Goal: Share content: Share content

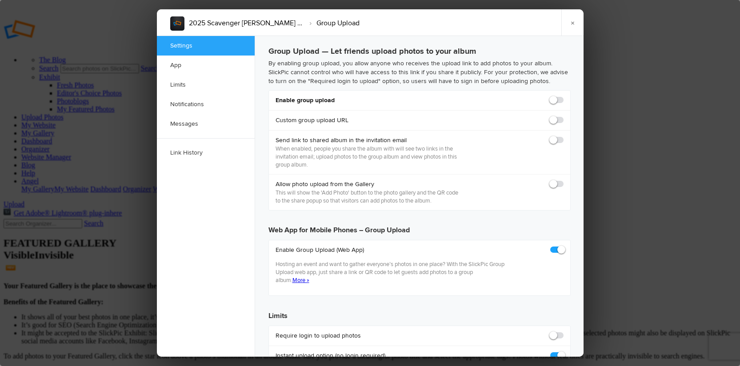
checkbox input "true"
click at [571, 22] on link "×" at bounding box center [572, 22] width 22 height 27
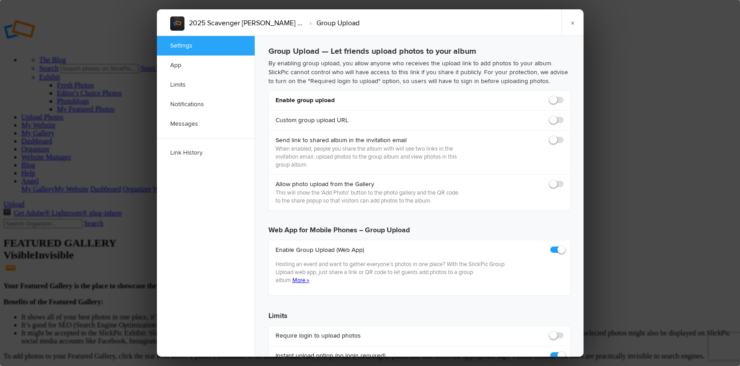
checkbox input "true"
click at [564, 96] on span at bounding box center [564, 96] width 0 height 0
click at [563, 96] on input "checkbox" at bounding box center [563, 96] width 0 height 0
checkbox input "true"
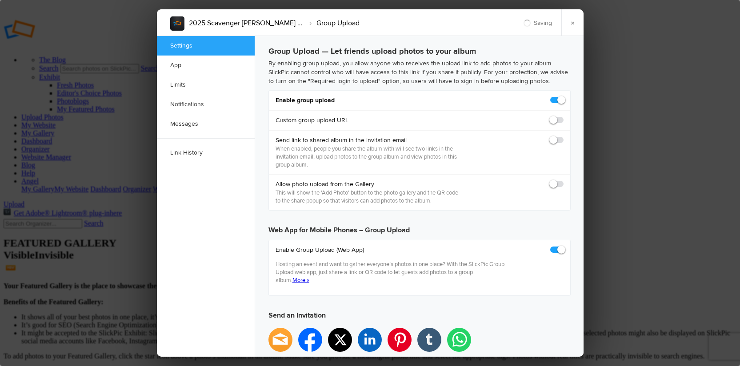
type input "https://slickpic.us/18215709D2YD"
click at [564, 136] on span at bounding box center [564, 136] width 0 height 0
click at [563, 136] on input "checkbox" at bounding box center [563, 136] width 0 height 0
checkbox input "true"
click at [564, 180] on span at bounding box center [564, 180] width 0 height 0
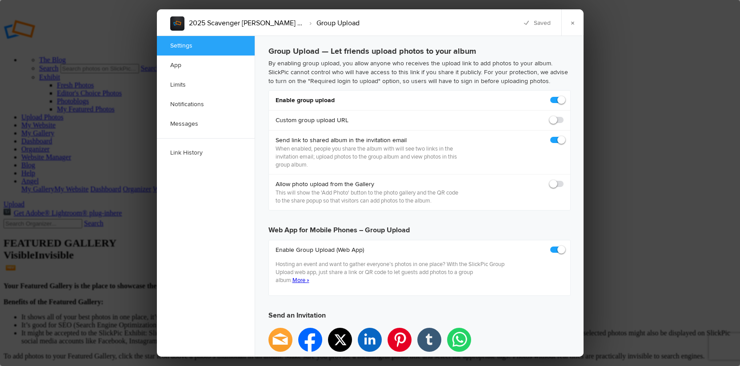
click at [563, 180] on input "checkbox" at bounding box center [563, 180] width 0 height 0
checkbox input "true"
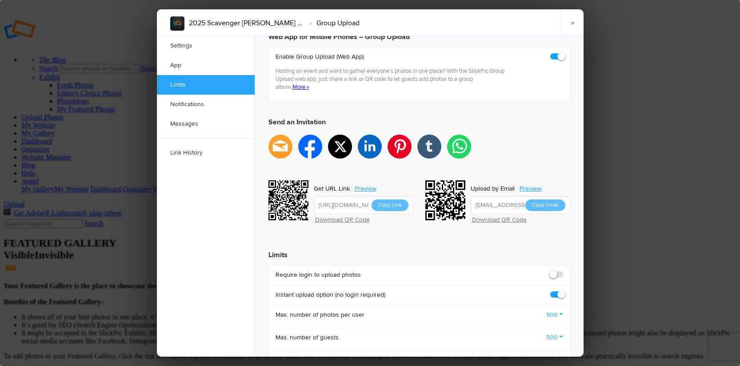
scroll to position [195, 0]
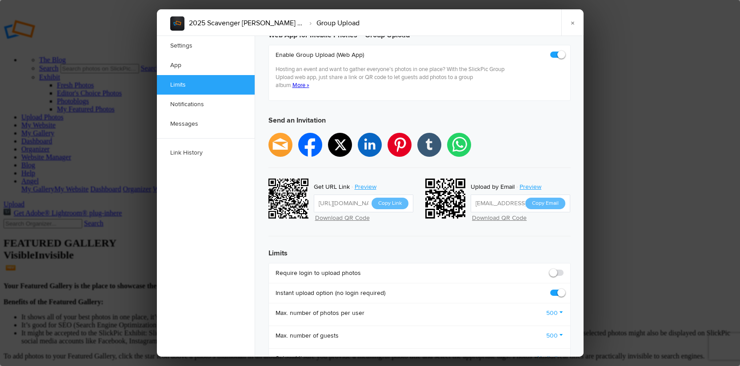
click at [564, 269] on span at bounding box center [564, 269] width 0 height 0
click at [563, 268] on input "checkbox" at bounding box center [563, 268] width 0 height 0
checkbox input "true"
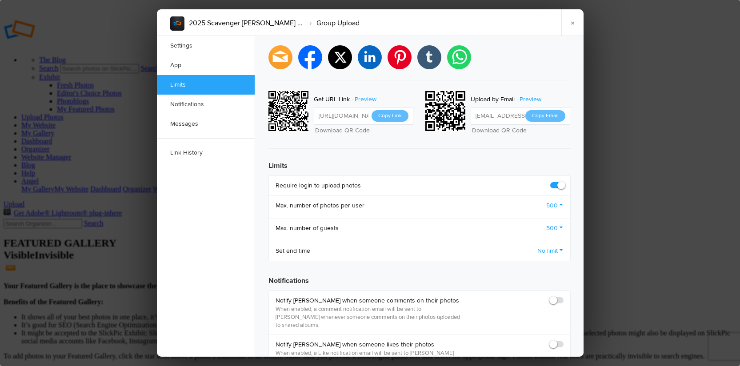
scroll to position [395, 0]
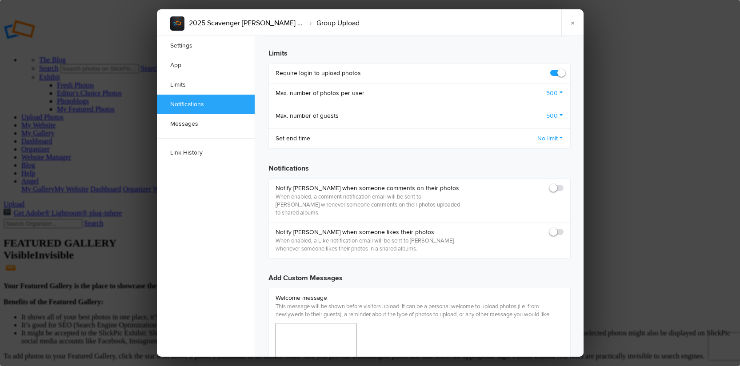
drag, startPoint x: 562, startPoint y: 174, endPoint x: 561, endPoint y: 181, distance: 7.7
click at [564, 184] on span at bounding box center [564, 184] width 0 height 0
click at [563, 184] on input "checkbox" at bounding box center [563, 184] width 0 height 0
checkbox input "true"
click at [564, 228] on span at bounding box center [564, 228] width 0 height 0
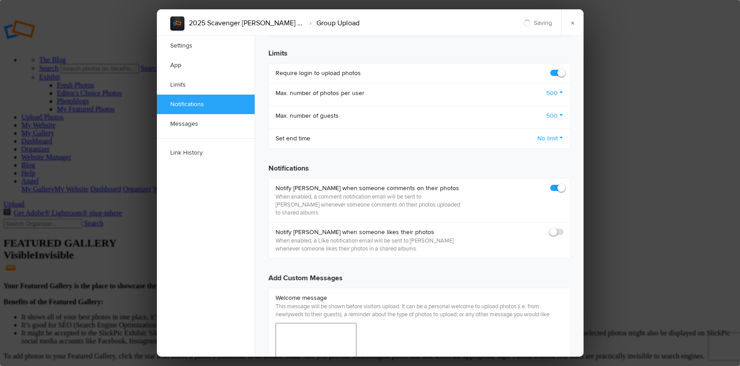
click at [563, 228] on input "checkbox" at bounding box center [563, 228] width 0 height 0
checkbox input "true"
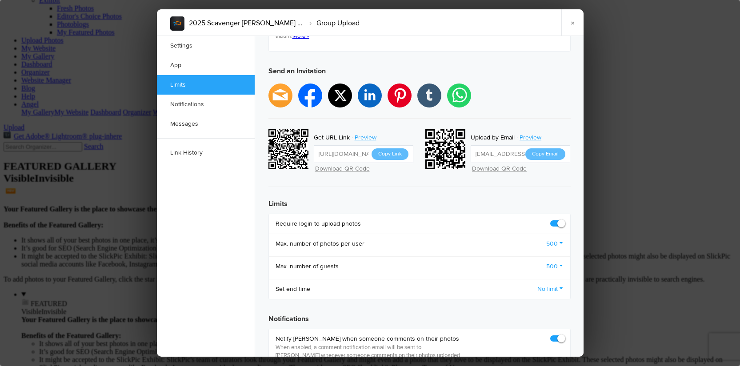
scroll to position [244, 0]
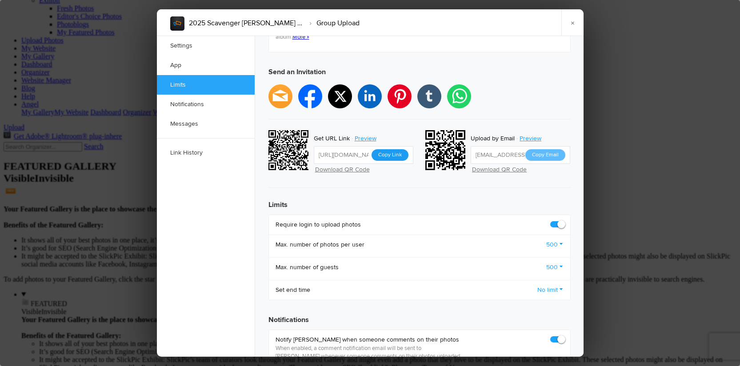
click at [388, 149] on button "Copy Link" at bounding box center [390, 155] width 37 height 12
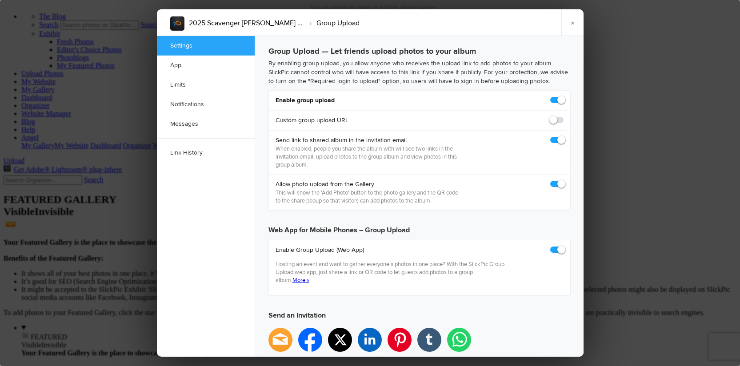
scroll to position [0, 0]
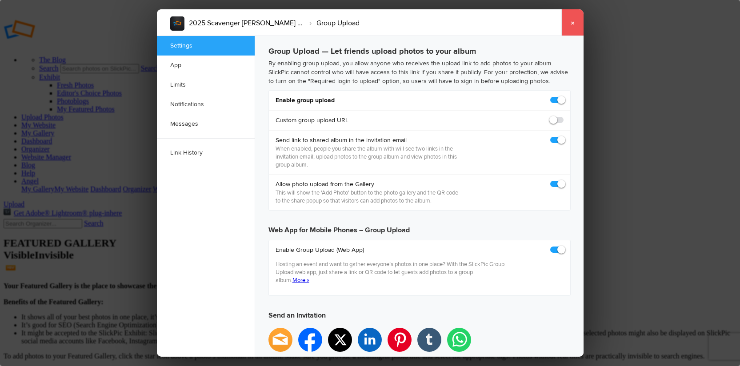
click at [570, 21] on link "×" at bounding box center [572, 22] width 22 height 27
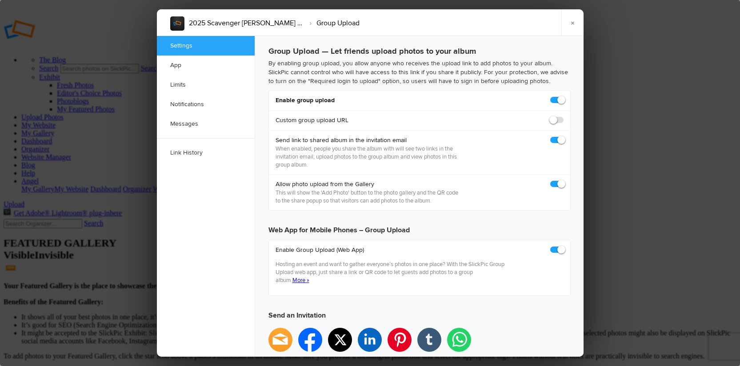
checkbox input "true"
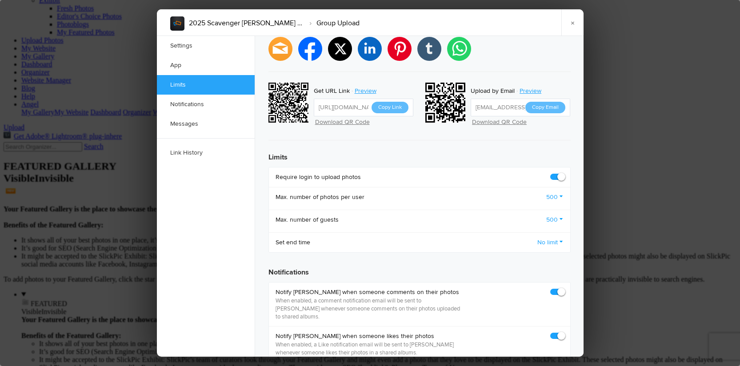
scroll to position [290, 0]
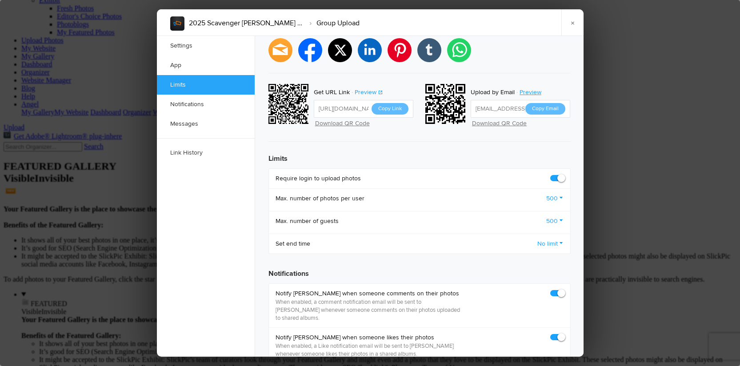
click at [366, 87] on link "Preview" at bounding box center [366, 93] width 33 height 12
click at [575, 23] on link "×" at bounding box center [572, 22] width 22 height 27
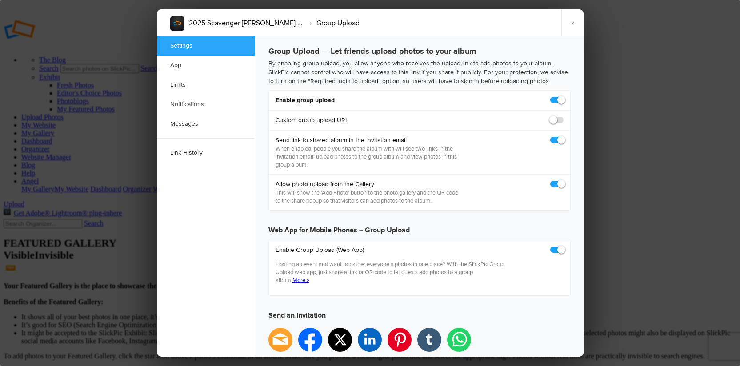
checkbox input "true"
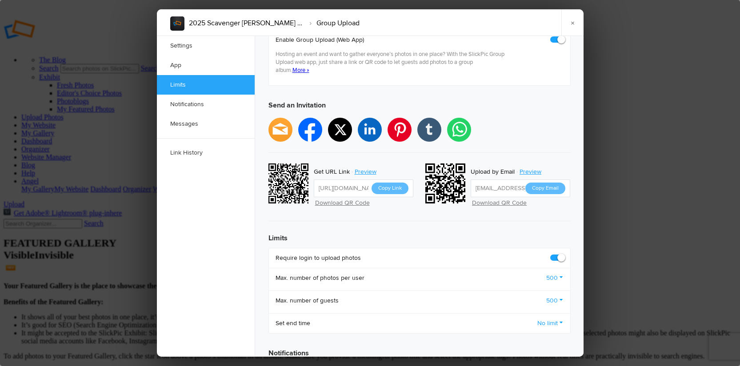
scroll to position [204, 0]
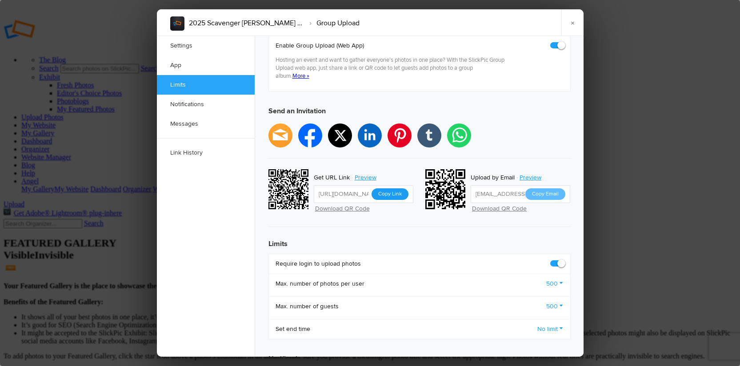
click at [392, 188] on button "Copy Link" at bounding box center [390, 194] width 37 height 12
click at [571, 21] on link "×" at bounding box center [572, 22] width 22 height 27
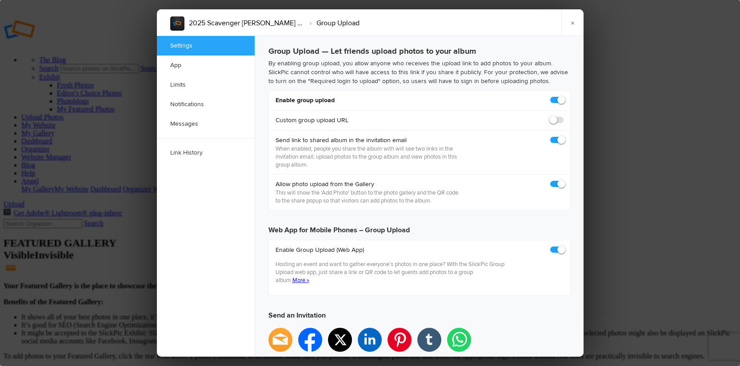
checkbox input "true"
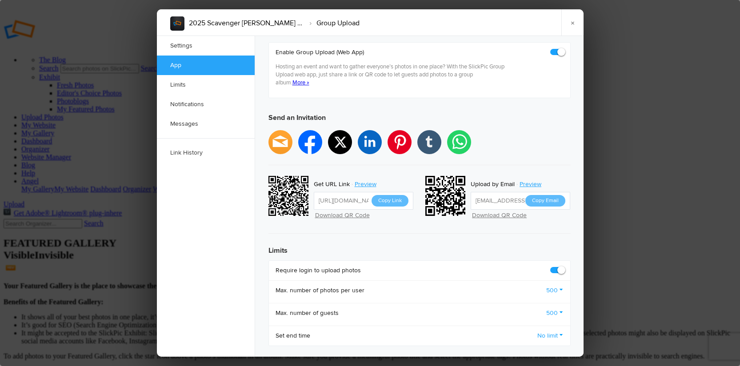
scroll to position [108, 0]
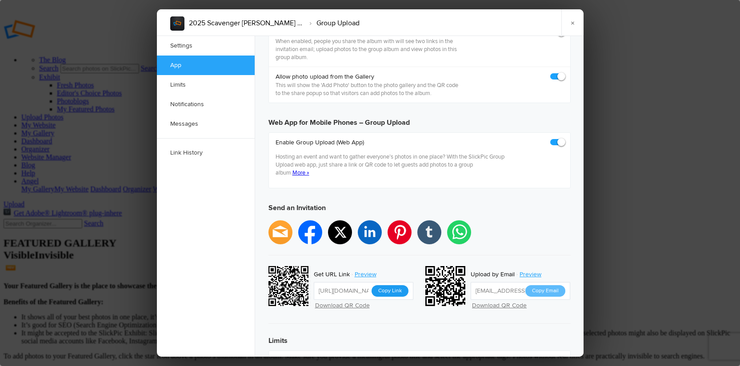
click at [391, 285] on button "Copy Link" at bounding box center [390, 291] width 37 height 12
drag, startPoint x: 571, startPoint y: 20, endPoint x: 568, endPoint y: 24, distance: 5.0
click at [571, 20] on link "×" at bounding box center [572, 22] width 22 height 27
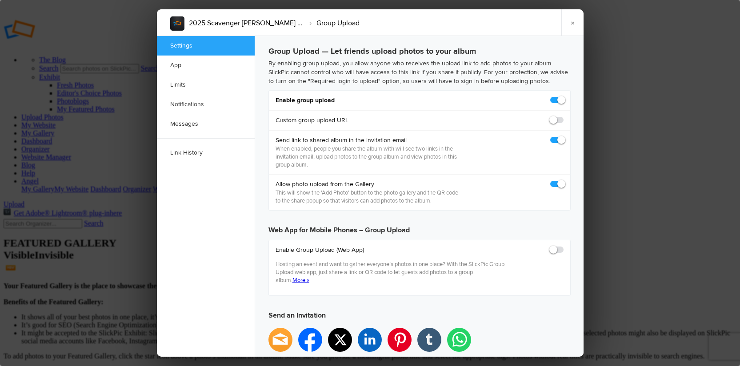
scroll to position [0, 0]
checkbox input "true"
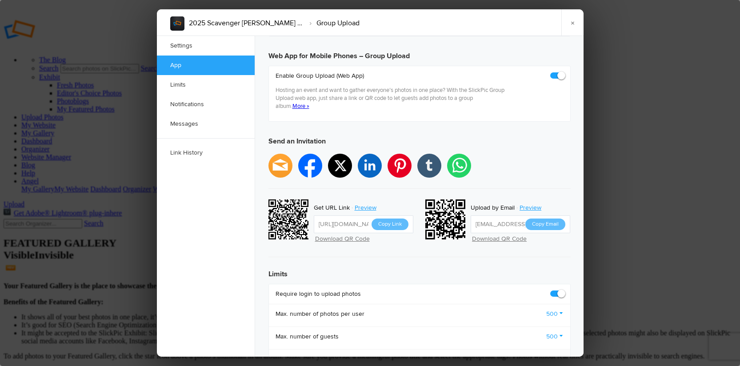
scroll to position [178, 0]
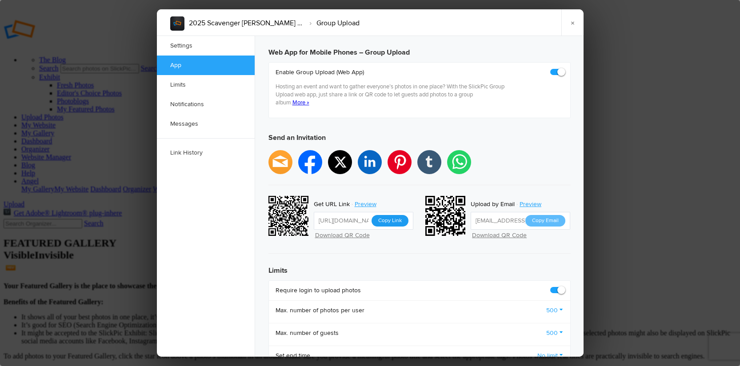
click at [395, 215] on button "Copy Link" at bounding box center [390, 221] width 37 height 12
click at [571, 24] on link "×" at bounding box center [572, 22] width 22 height 27
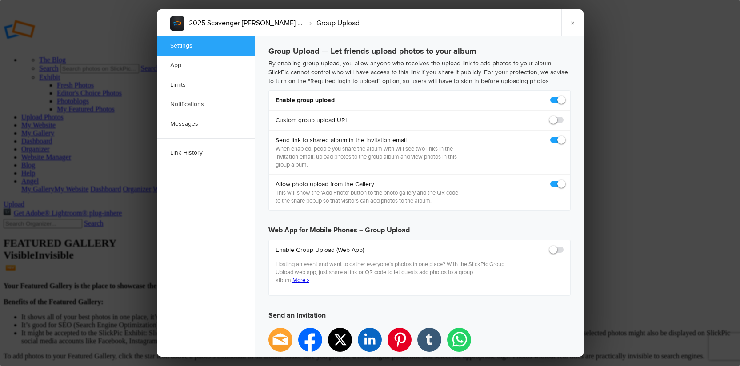
scroll to position [0, 0]
checkbox input "true"
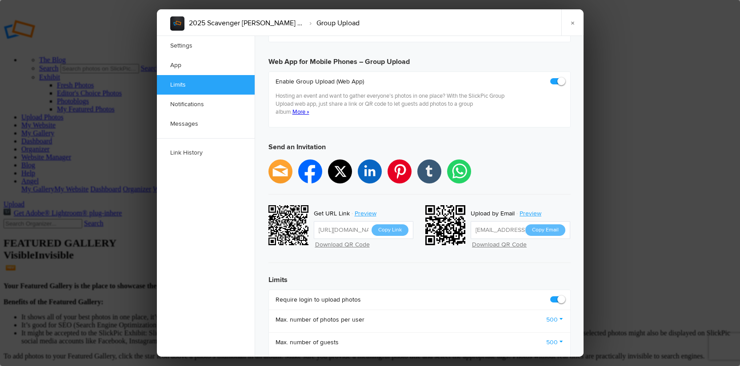
scroll to position [130, 0]
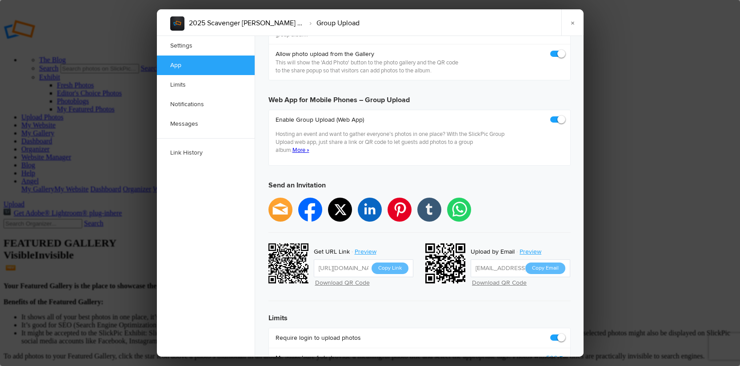
click at [573, 22] on link "×" at bounding box center [572, 22] width 22 height 27
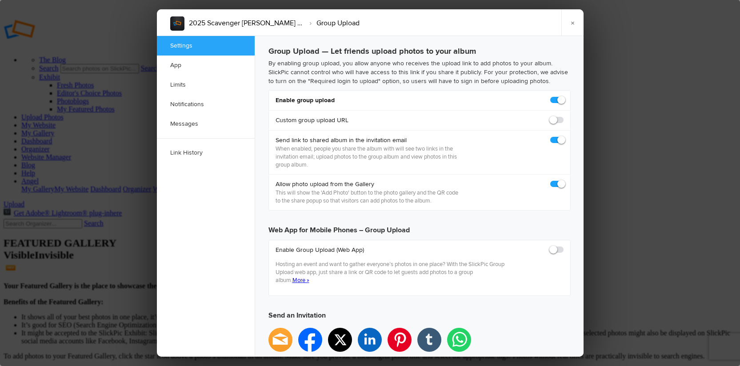
scroll to position [0, 0]
checkbox input "true"
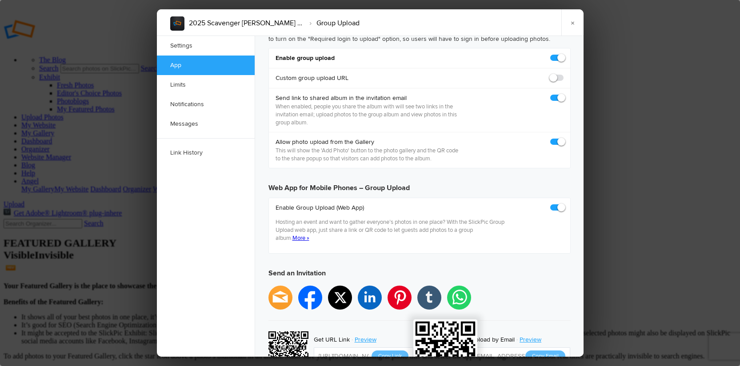
scroll to position [159, 0]
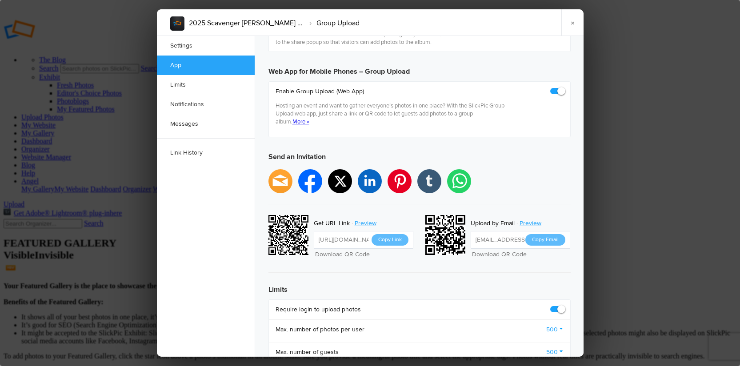
click at [389, 234] on button "Copy Link" at bounding box center [390, 240] width 37 height 12
click at [570, 20] on link "×" at bounding box center [572, 22] width 22 height 27
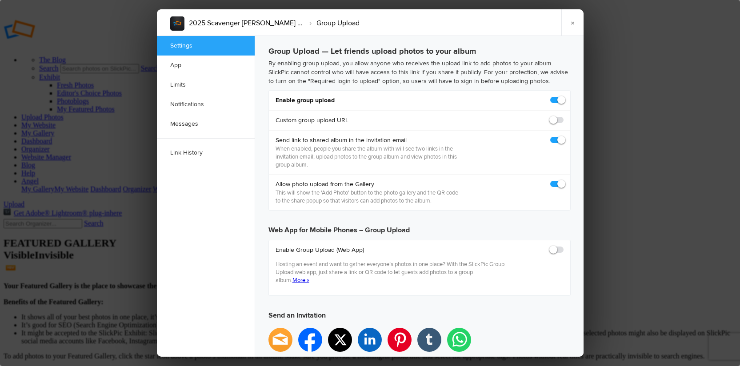
scroll to position [0, 0]
checkbox input "true"
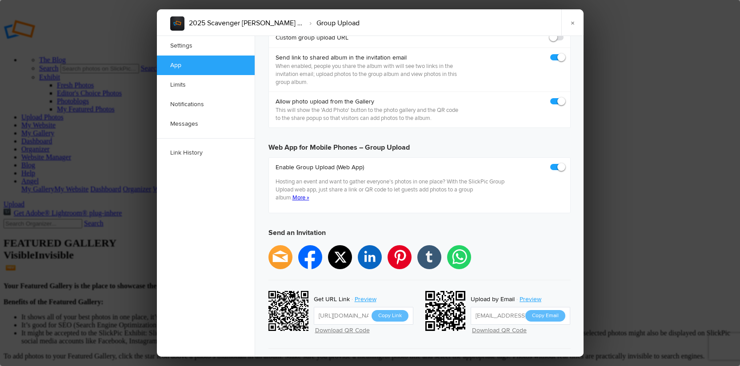
scroll to position [178, 0]
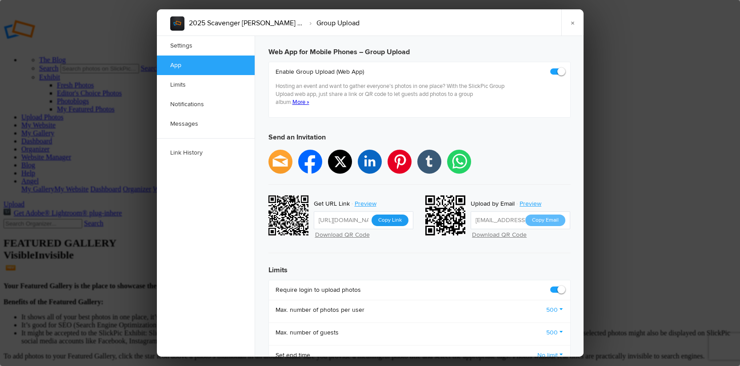
click at [384, 215] on button "Copy Link" at bounding box center [390, 221] width 37 height 12
click at [574, 20] on link "×" at bounding box center [572, 22] width 22 height 27
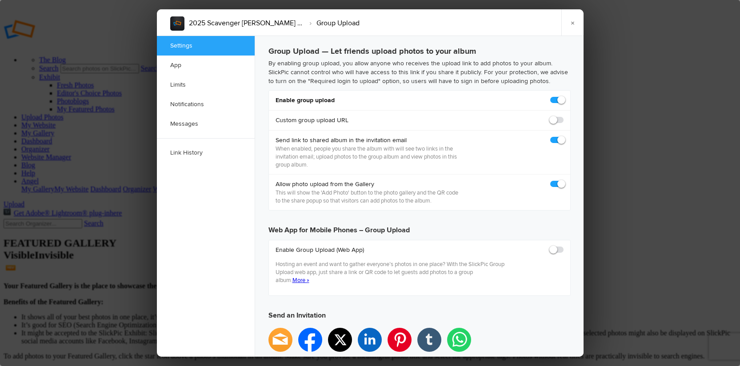
scroll to position [0, 0]
checkbox input "true"
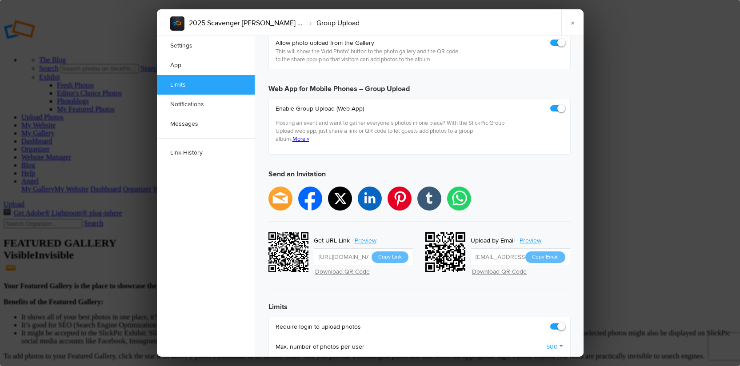
scroll to position [204, 0]
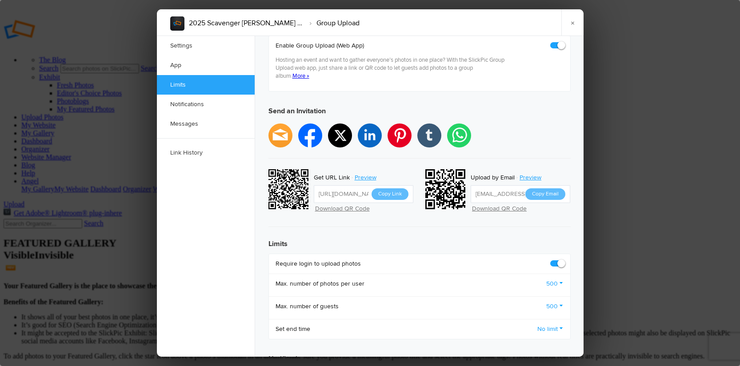
click at [389, 188] on button "Copy Link" at bounding box center [390, 194] width 37 height 12
click at [573, 22] on link "×" at bounding box center [572, 22] width 22 height 27
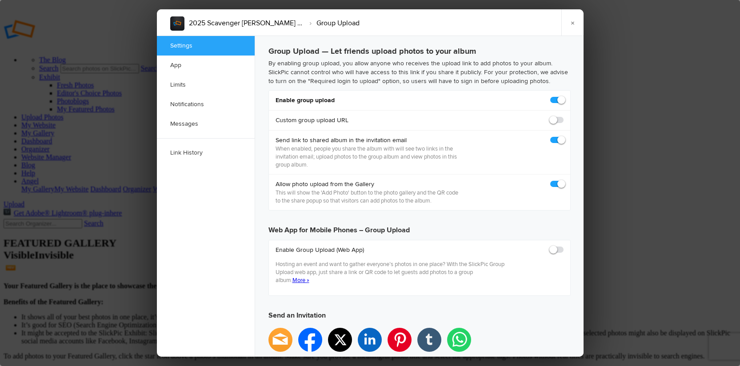
scroll to position [0, 0]
checkbox input "true"
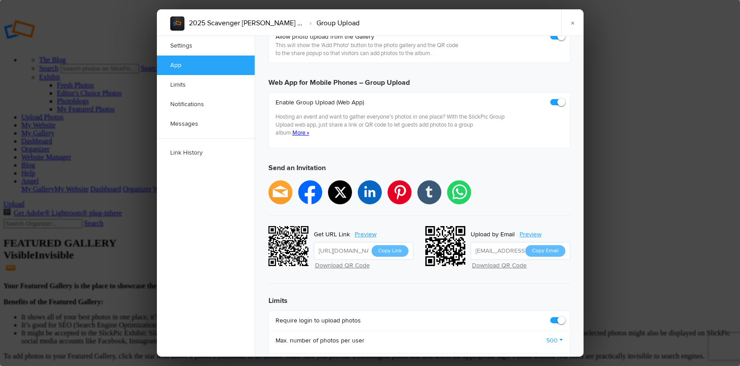
scroll to position [149, 0]
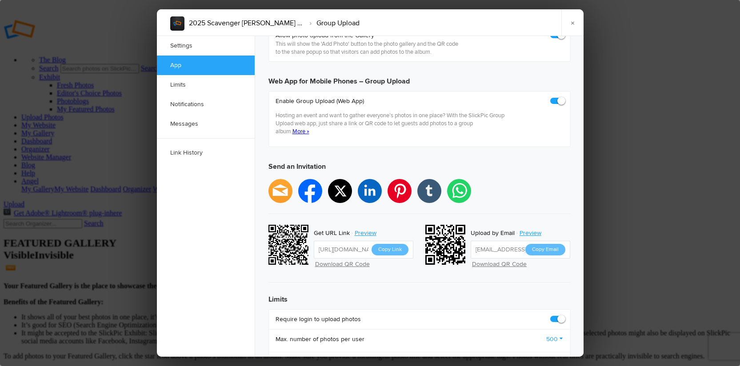
click at [392, 244] on button "Copy Link" at bounding box center [390, 250] width 37 height 12
drag, startPoint x: 571, startPoint y: 23, endPoint x: 566, endPoint y: 24, distance: 4.8
click at [570, 22] on link "×" at bounding box center [572, 22] width 22 height 27
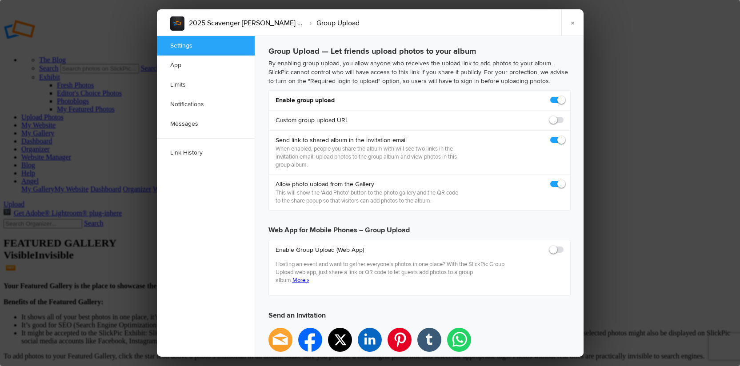
scroll to position [0, 0]
checkbox input "true"
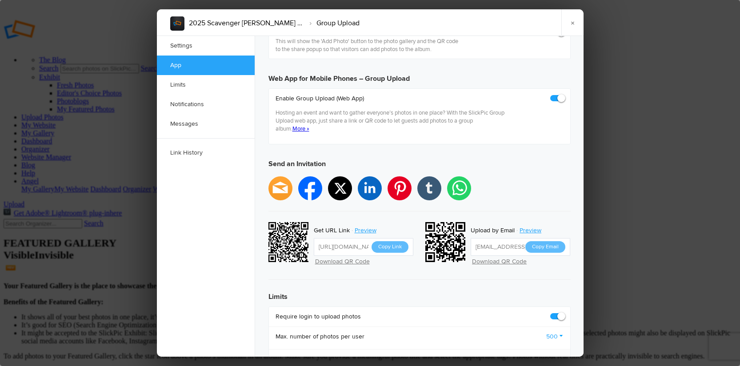
scroll to position [196, 0]
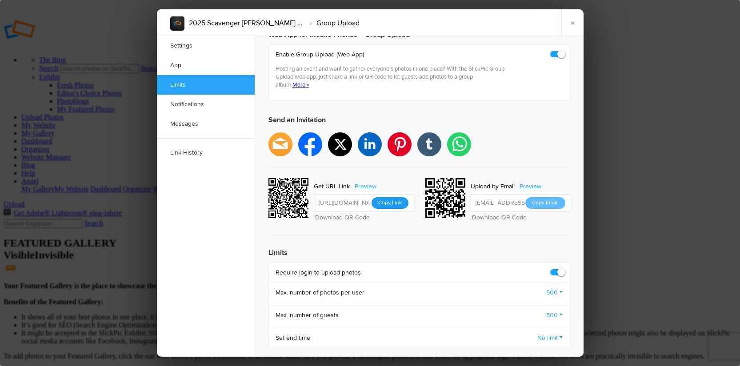
click at [380, 197] on button "Copy Link" at bounding box center [390, 203] width 37 height 12
click at [573, 24] on link "×" at bounding box center [572, 22] width 22 height 27
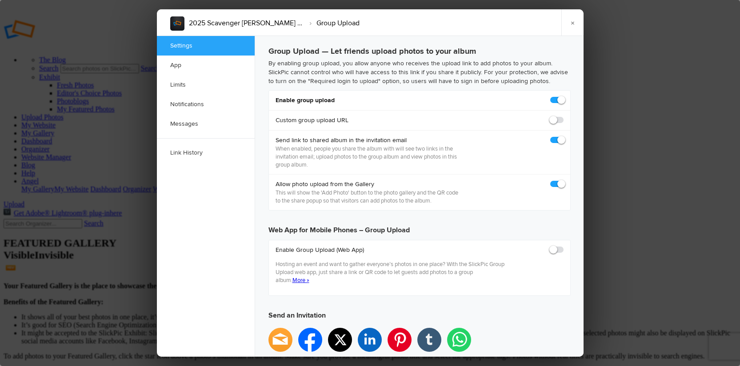
scroll to position [0, 0]
checkbox input "true"
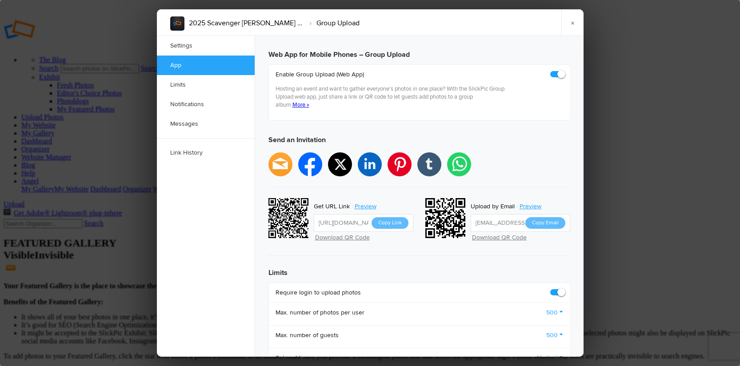
scroll to position [180, 0]
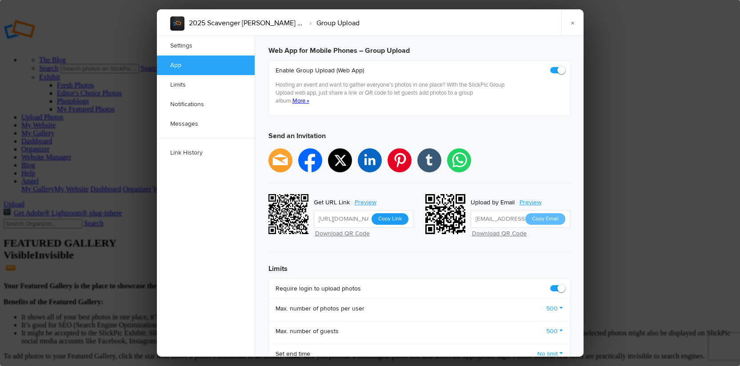
click at [386, 213] on button "Copy Link" at bounding box center [390, 219] width 37 height 12
click at [572, 19] on link "×" at bounding box center [572, 22] width 22 height 27
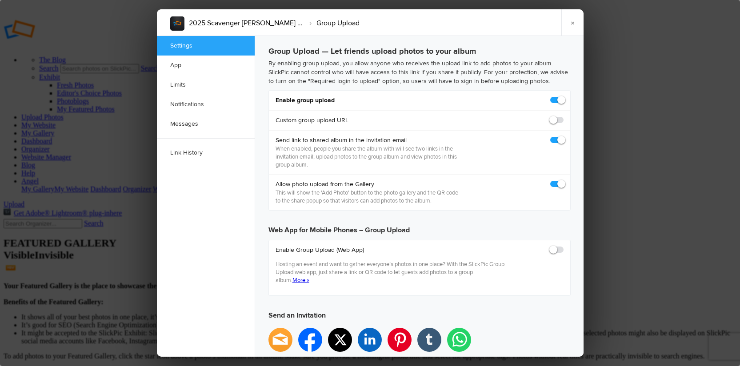
scroll to position [0, 0]
checkbox input "true"
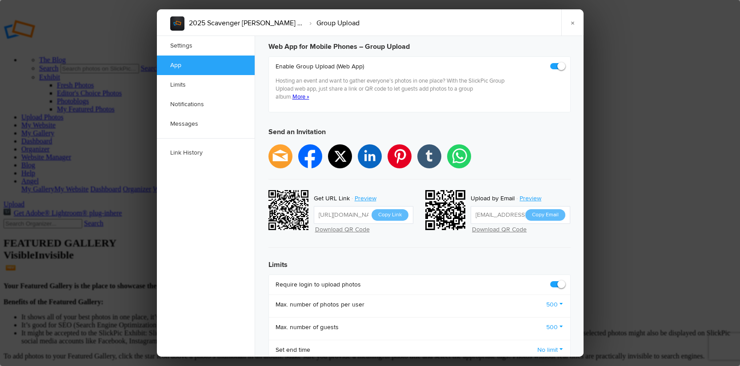
scroll to position [189, 0]
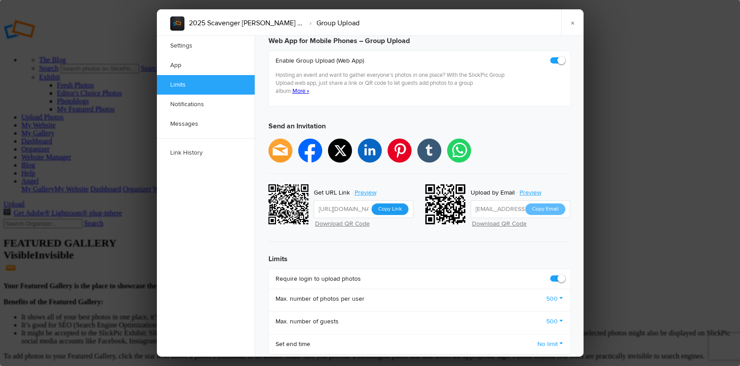
click at [380, 204] on button "Copy Link" at bounding box center [390, 210] width 37 height 12
click at [575, 22] on link "×" at bounding box center [572, 22] width 22 height 27
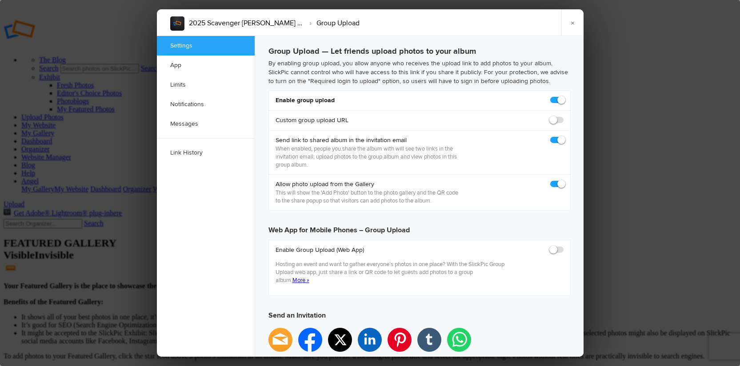
scroll to position [0, 0]
checkbox input "true"
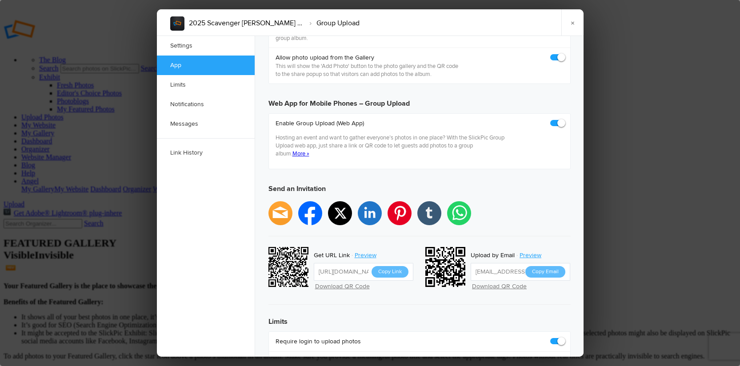
scroll to position [175, 0]
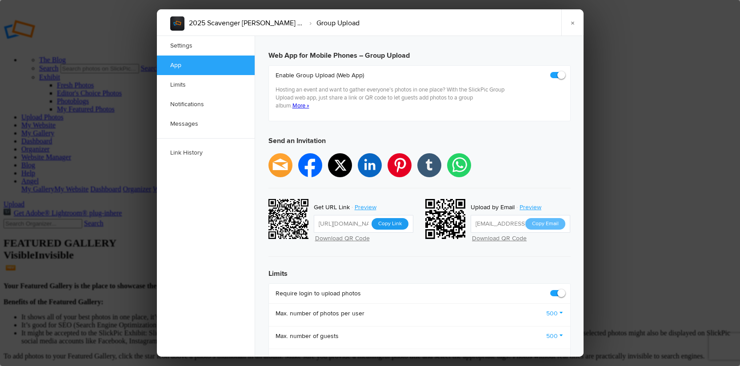
click at [381, 218] on button "Copy Link" at bounding box center [390, 224] width 37 height 12
click at [570, 23] on link "×" at bounding box center [572, 22] width 22 height 27
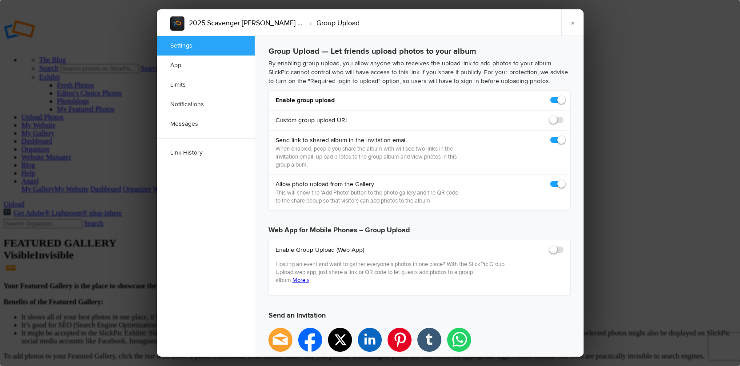
scroll to position [0, 0]
checkbox input "true"
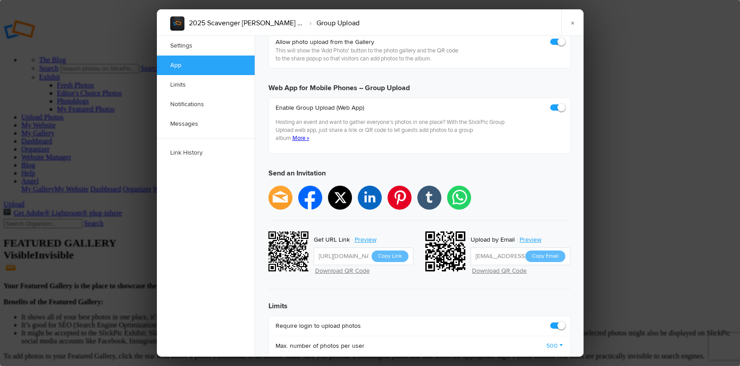
scroll to position [111, 0]
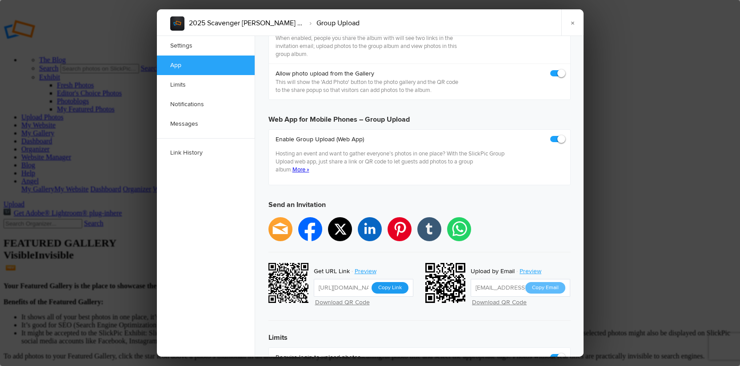
click at [387, 282] on button "Copy Link" at bounding box center [390, 288] width 37 height 12
click at [571, 21] on link "×" at bounding box center [572, 22] width 22 height 27
